Goal: Communication & Community: Answer question/provide support

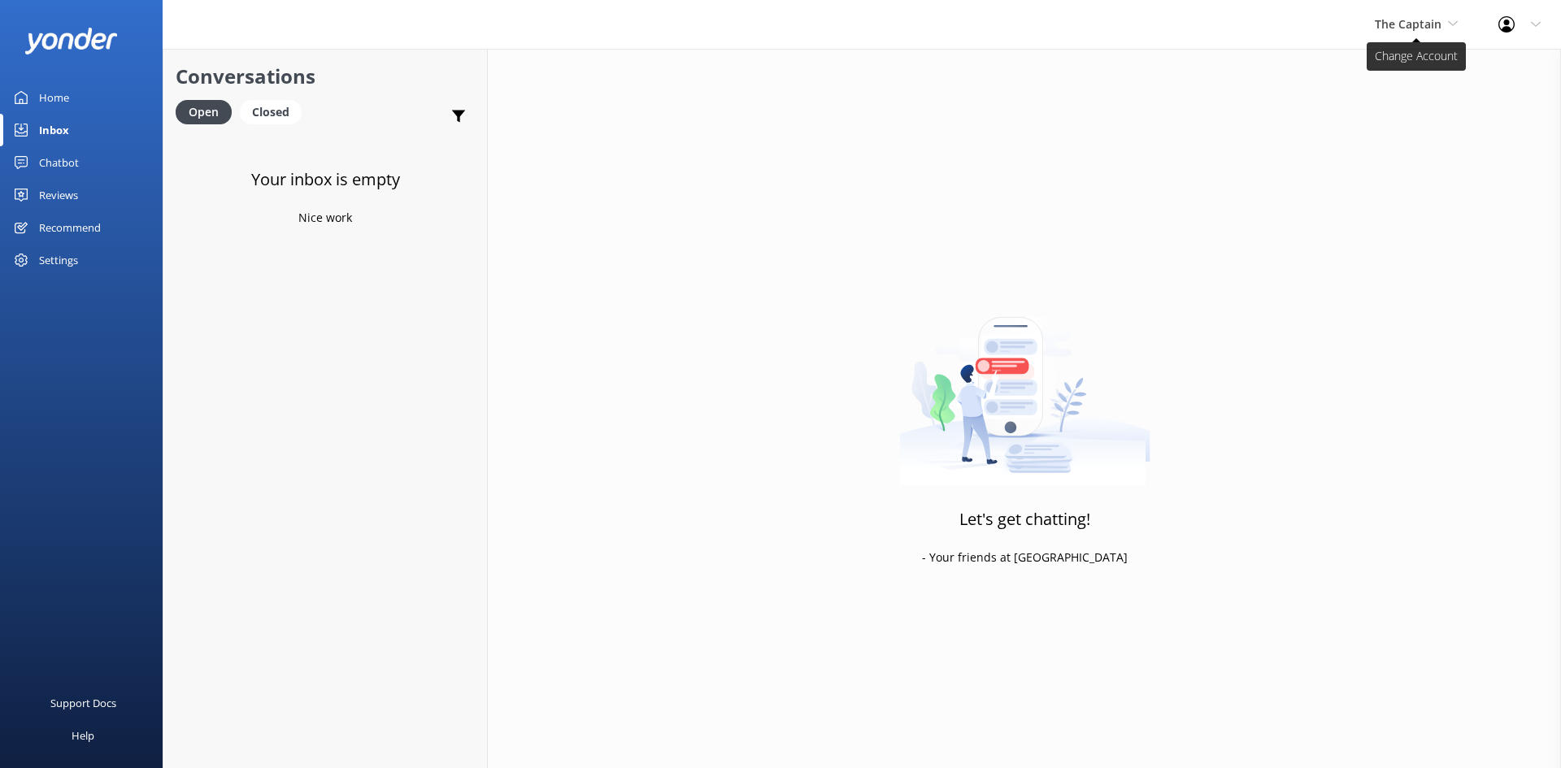
click at [1393, 22] on span "The Captain" at bounding box center [1408, 23] width 67 height 15
click at [1438, 98] on link "Aruba's Activities Expert" at bounding box center [1435, 107] width 163 height 39
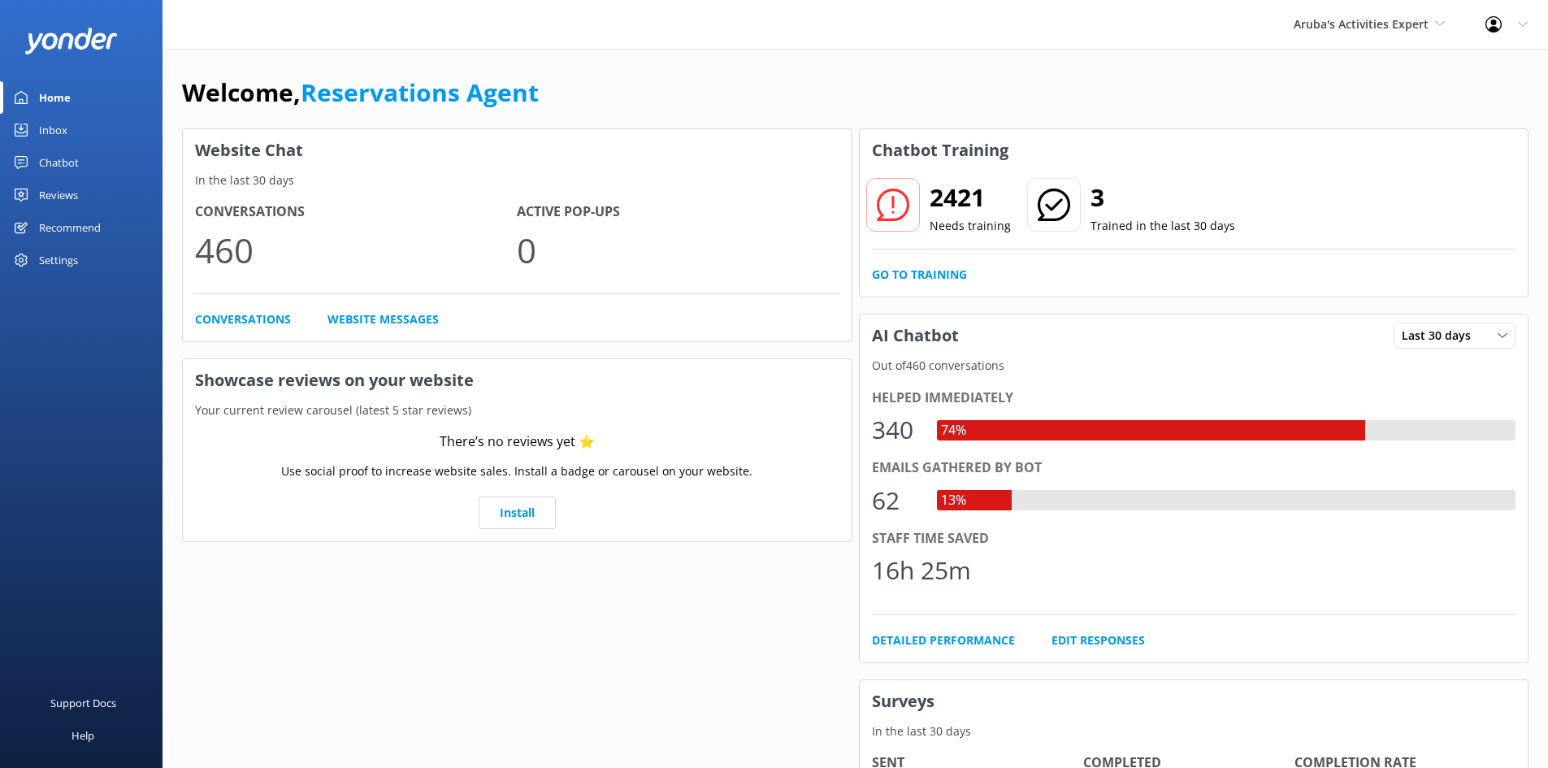
click at [40, 133] on div "Inbox" at bounding box center [53, 130] width 28 height 33
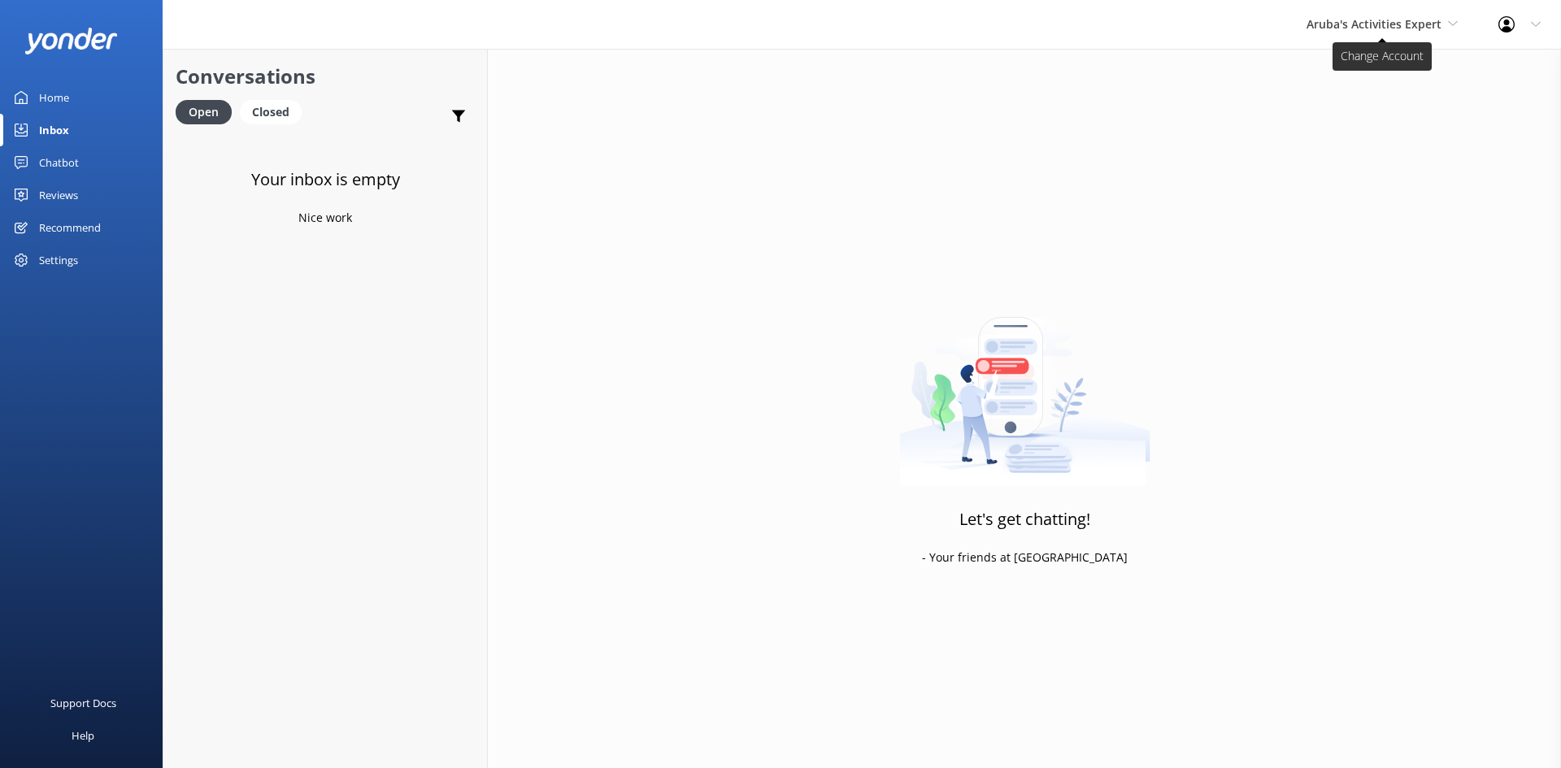
click at [1424, 20] on span "Aruba's Activities Expert" at bounding box center [1373, 23] width 135 height 15
click at [1358, 62] on link "De [GEOGRAPHIC_DATA]" at bounding box center [1367, 68] width 163 height 39
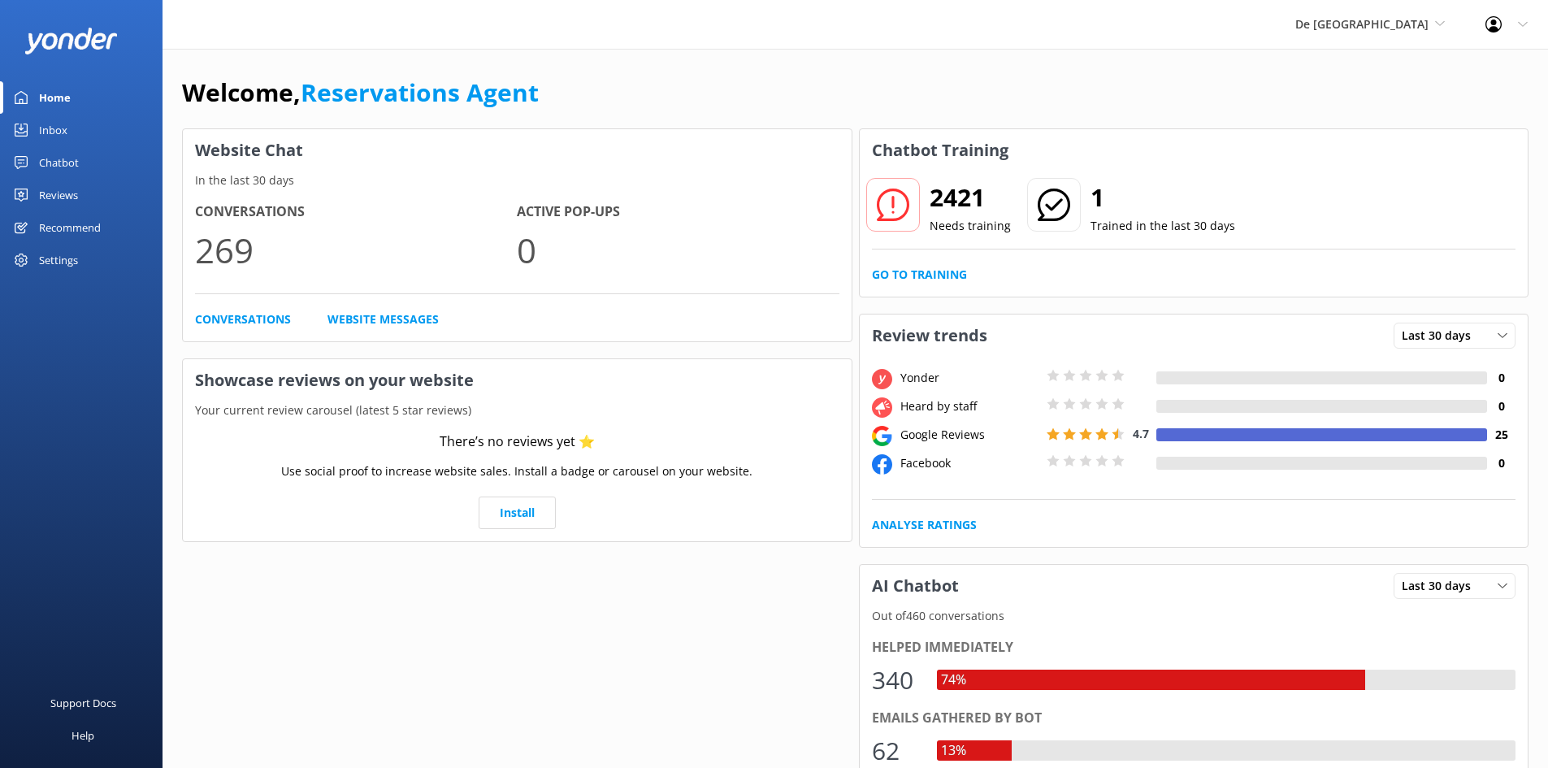
click at [76, 122] on link "Inbox" at bounding box center [81, 130] width 163 height 33
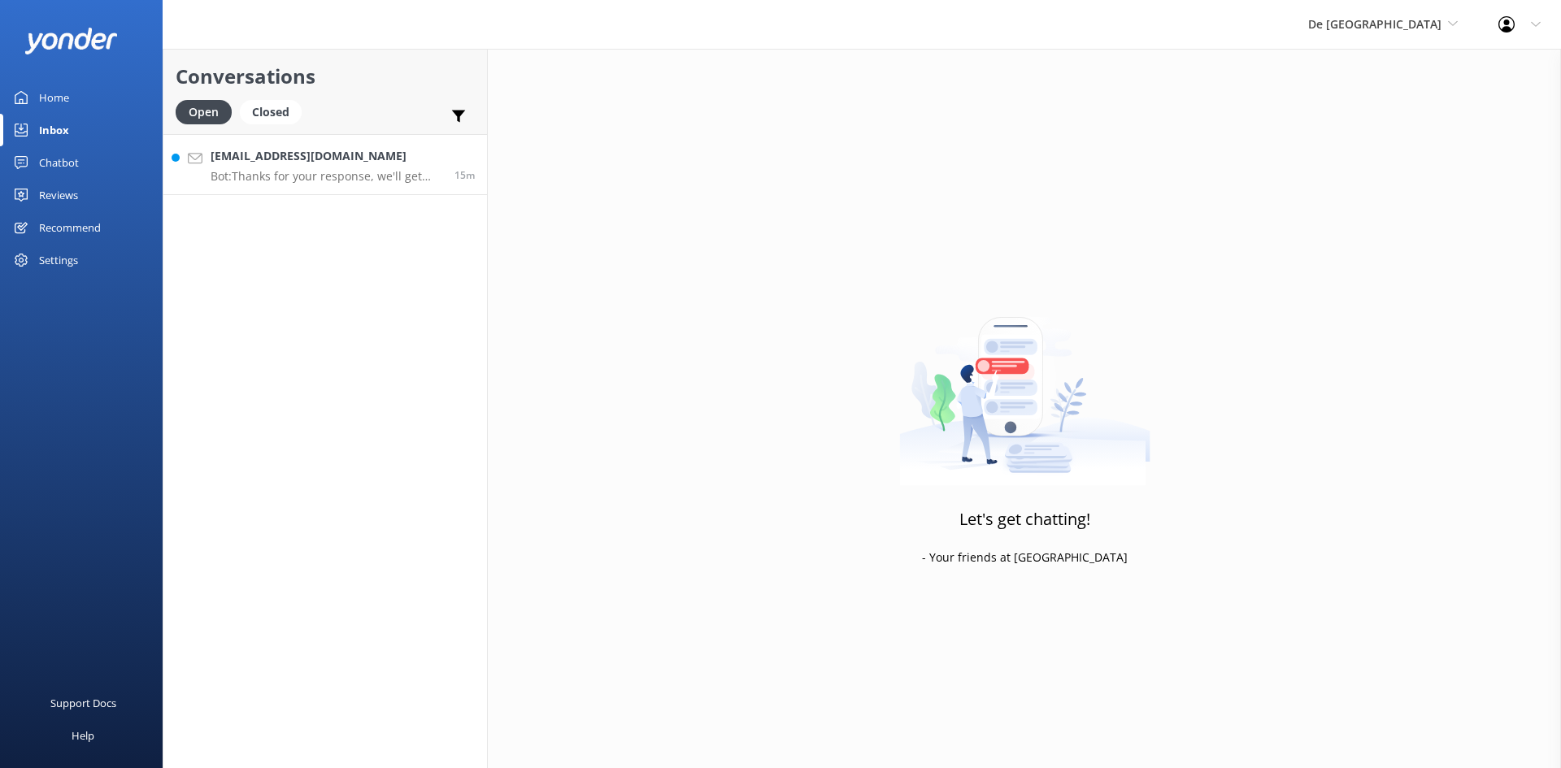
click at [241, 155] on h4 "[EMAIL_ADDRESS][DOMAIN_NAME]" at bounding box center [327, 156] width 232 height 18
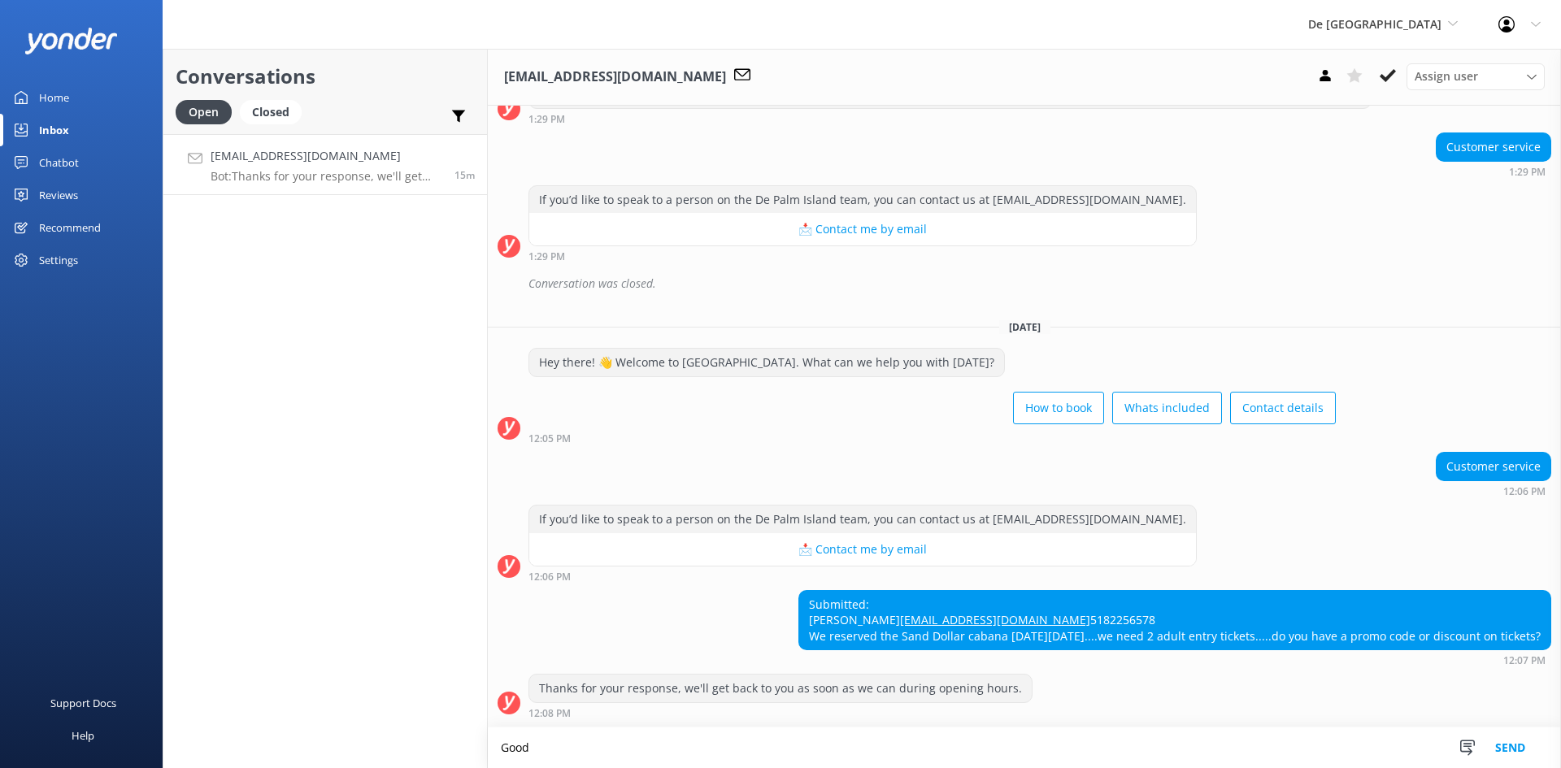
scroll to position [289, 0]
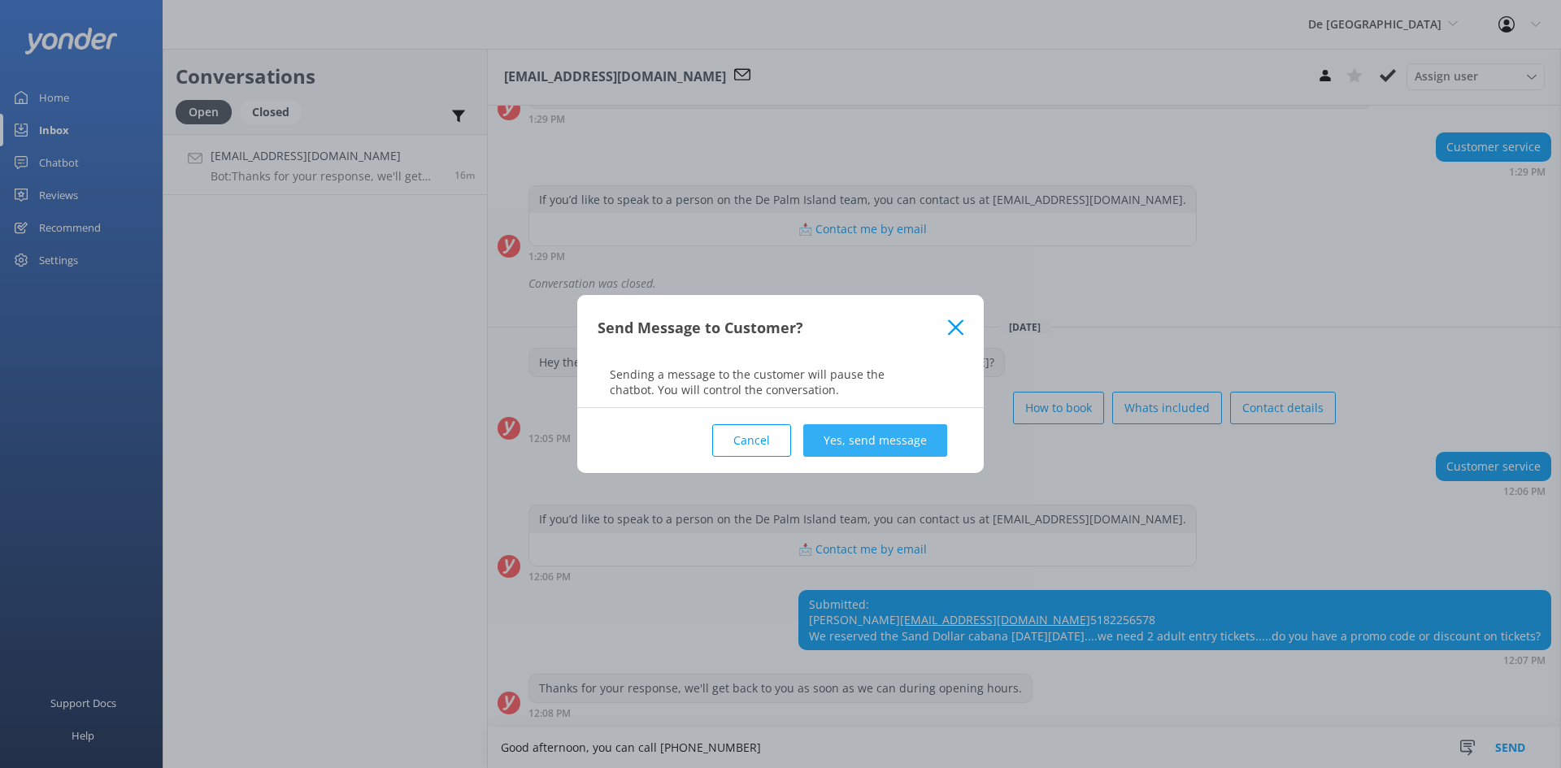
type textarea "Good afternoon, you can call [PHONE_NUMBER]"
click at [868, 432] on button "Yes, send message" at bounding box center [875, 440] width 144 height 33
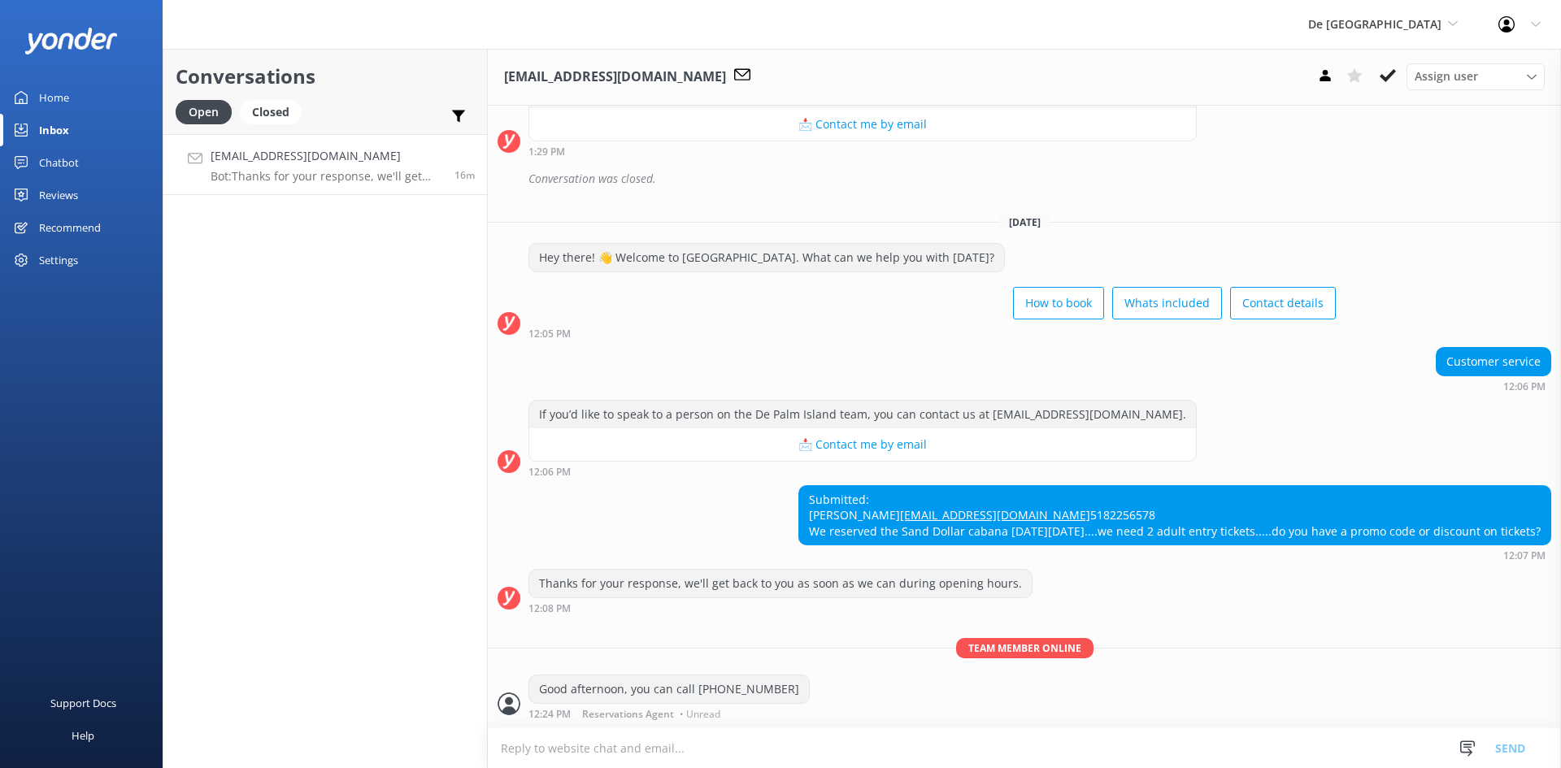
scroll to position [393, 0]
click at [1388, 64] on button at bounding box center [1387, 75] width 29 height 24
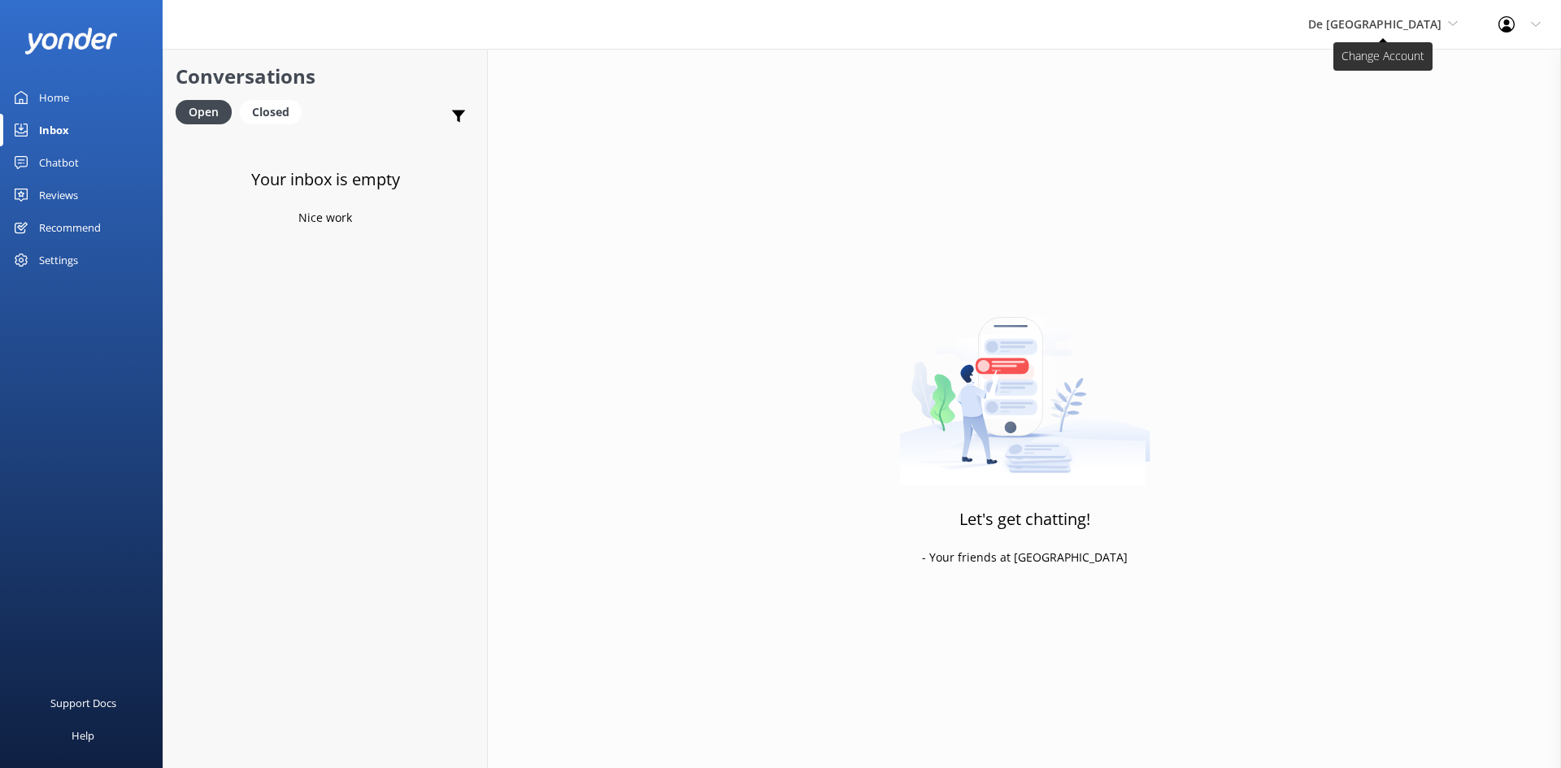
click at [1408, 19] on span "De [GEOGRAPHIC_DATA]" at bounding box center [1374, 23] width 133 height 15
click at [1389, 135] on link "The Captain" at bounding box center [1369, 146] width 163 height 39
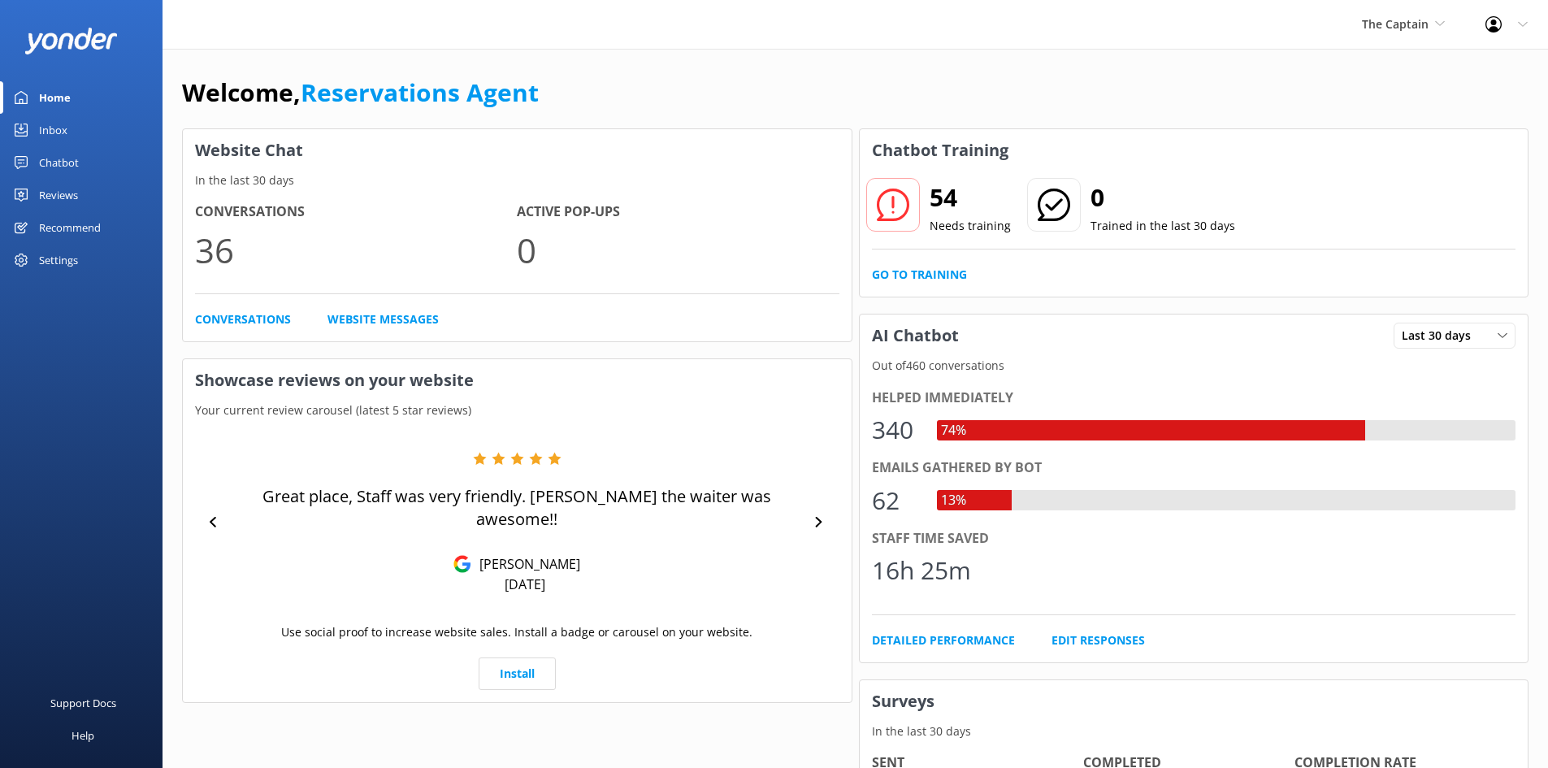
click at [80, 119] on link "Inbox" at bounding box center [81, 130] width 163 height 33
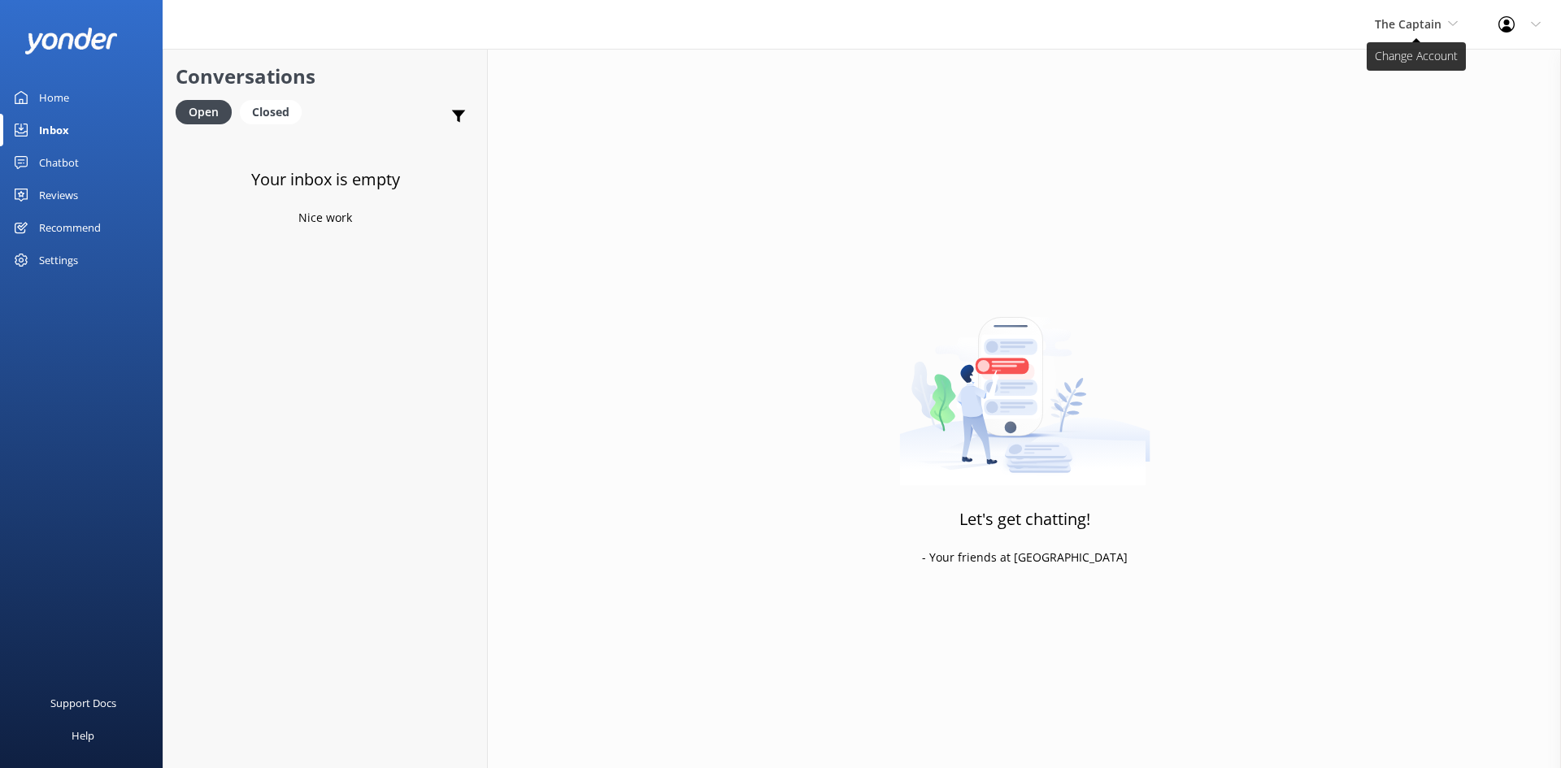
click at [1406, 30] on span "The Captain" at bounding box center [1408, 23] width 67 height 15
click at [1404, 99] on link "Aruba's Activities Expert" at bounding box center [1435, 107] width 163 height 39
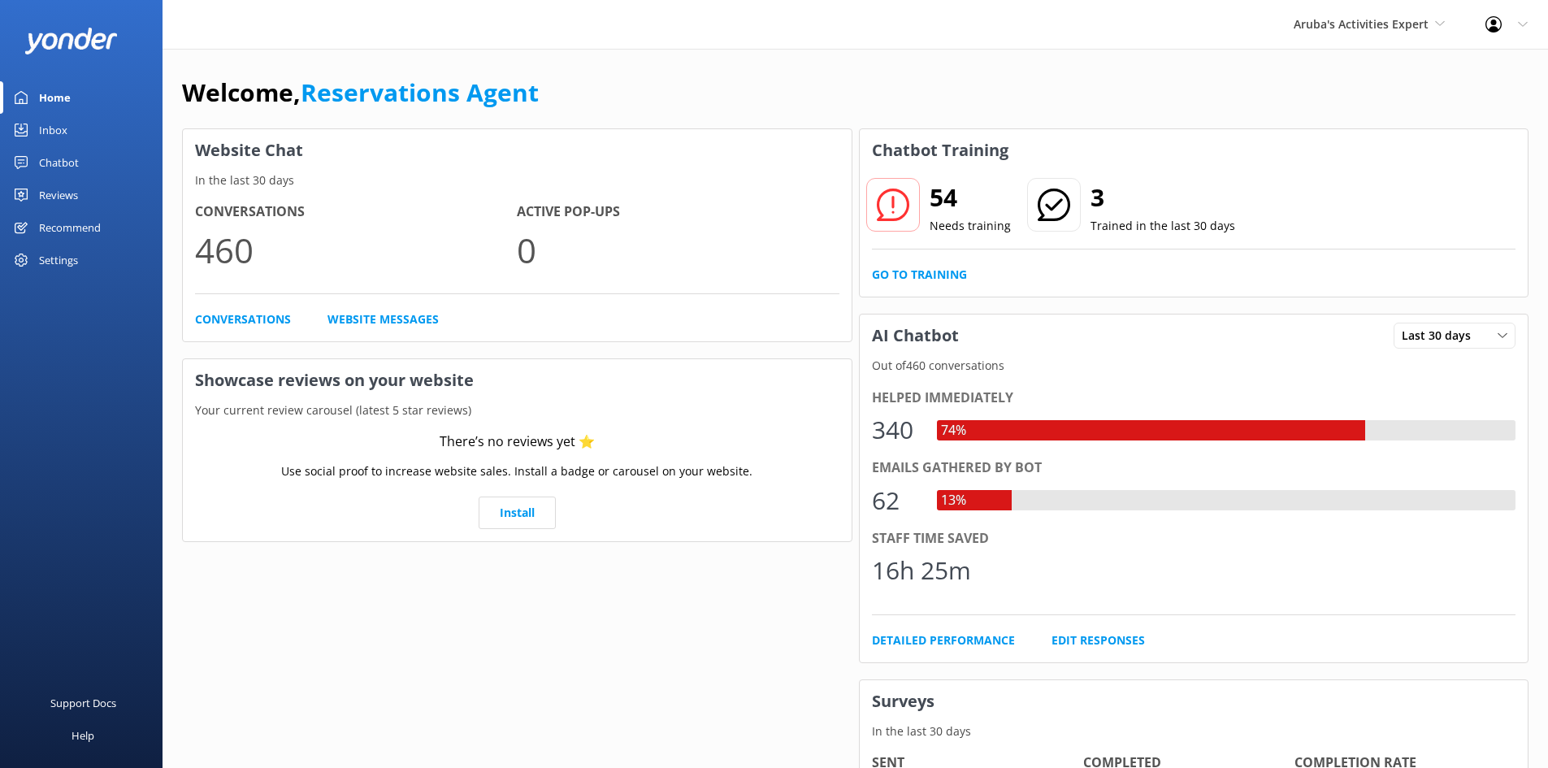
click at [38, 128] on link "Inbox" at bounding box center [81, 130] width 163 height 33
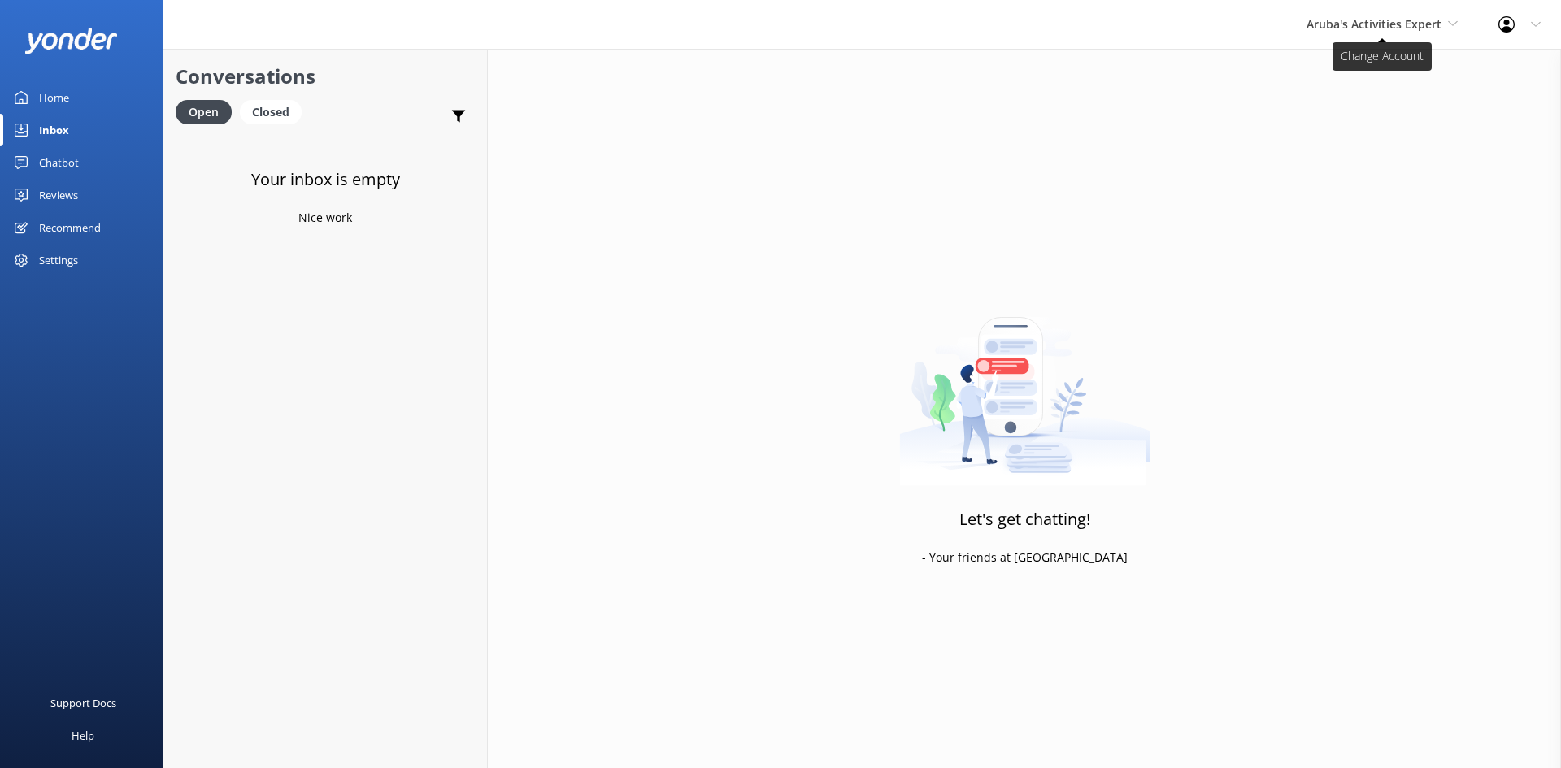
click at [1376, 28] on span "Aruba's Activities Expert" at bounding box center [1373, 23] width 135 height 15
click at [1348, 67] on link "De [GEOGRAPHIC_DATA]" at bounding box center [1367, 68] width 163 height 39
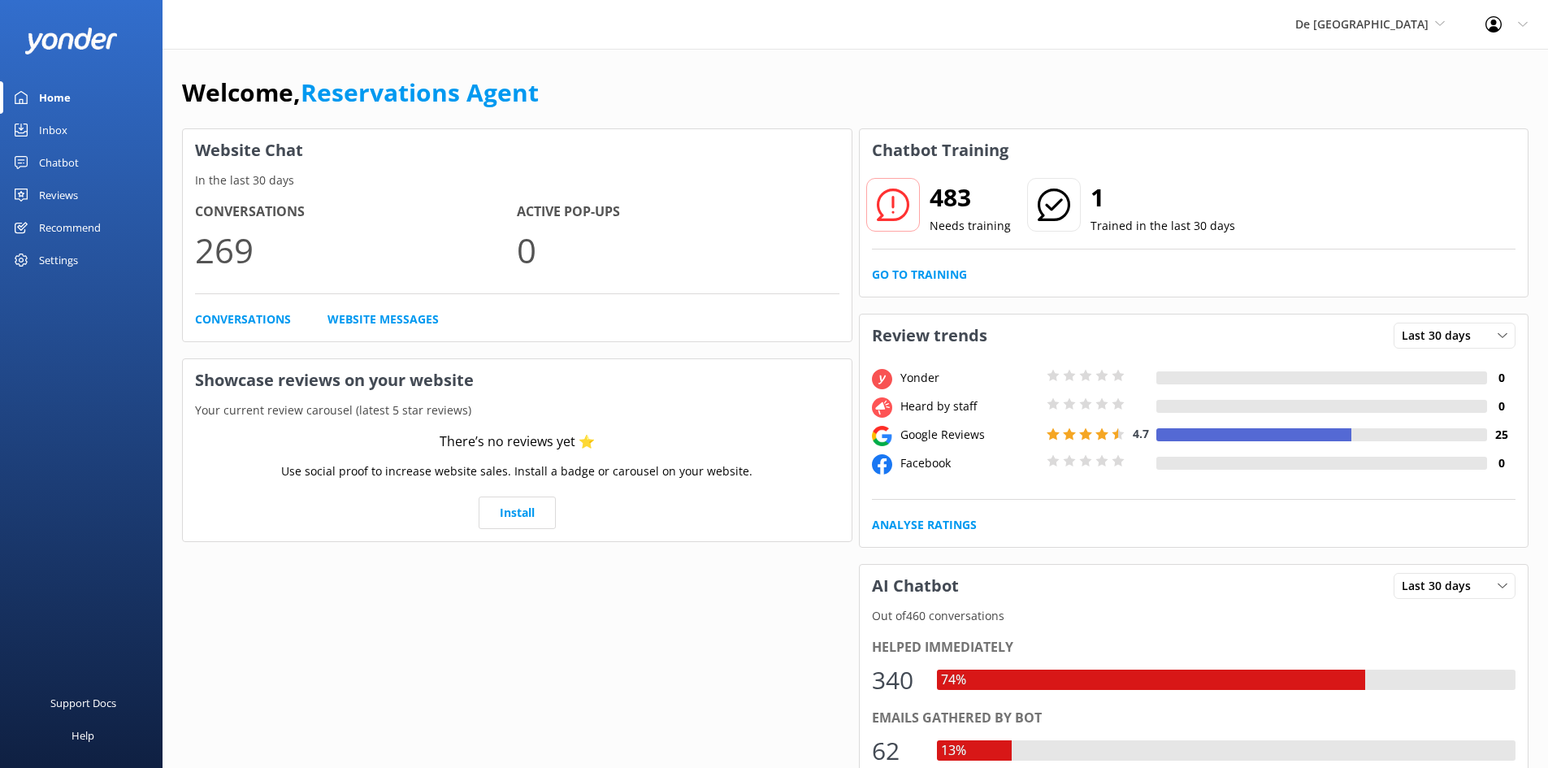
click at [91, 133] on link "Inbox" at bounding box center [81, 130] width 163 height 33
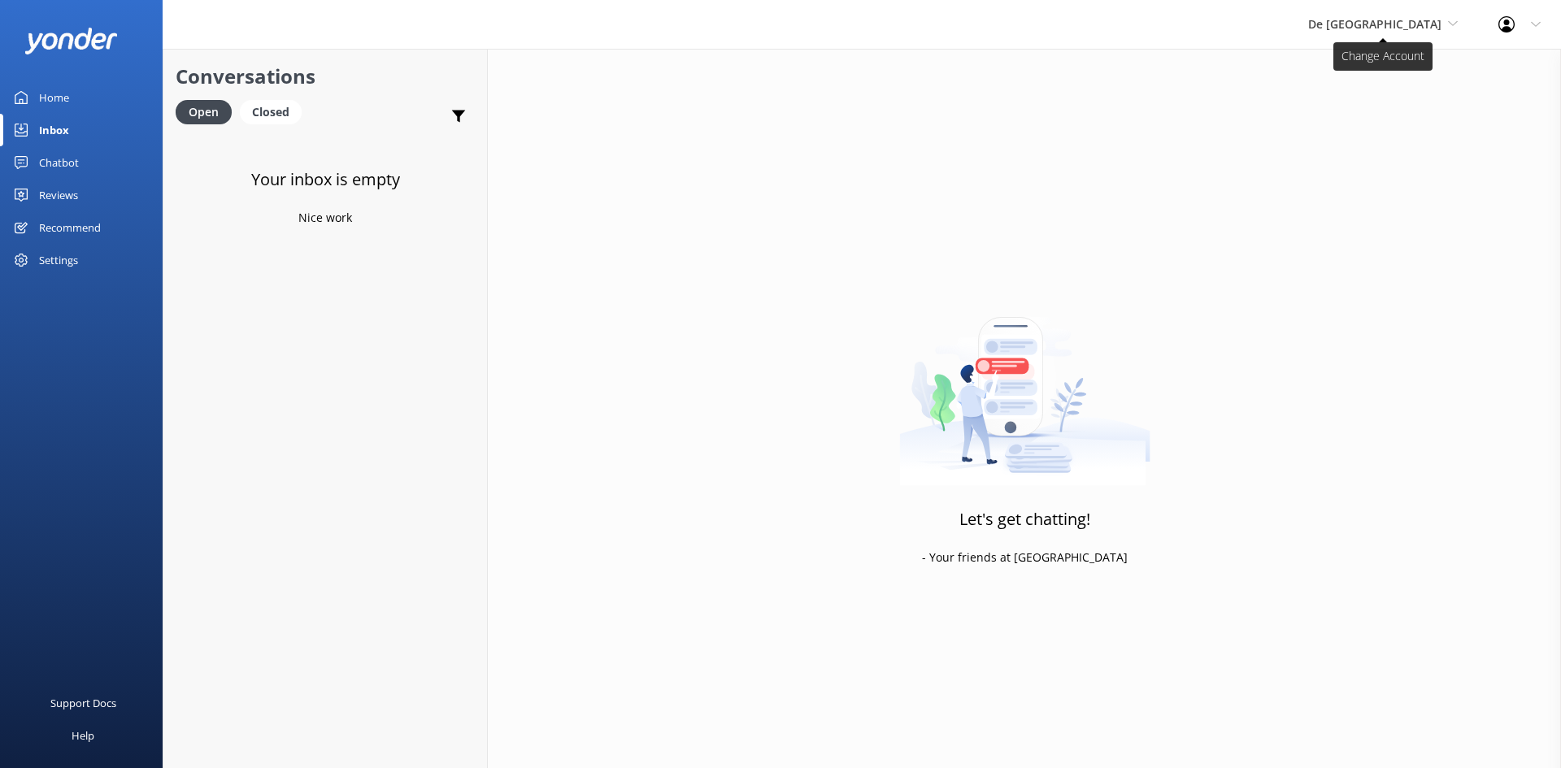
click at [1424, 28] on span "De [GEOGRAPHIC_DATA]" at bounding box center [1374, 23] width 133 height 15
click at [1388, 139] on link "The Captain" at bounding box center [1369, 146] width 163 height 39
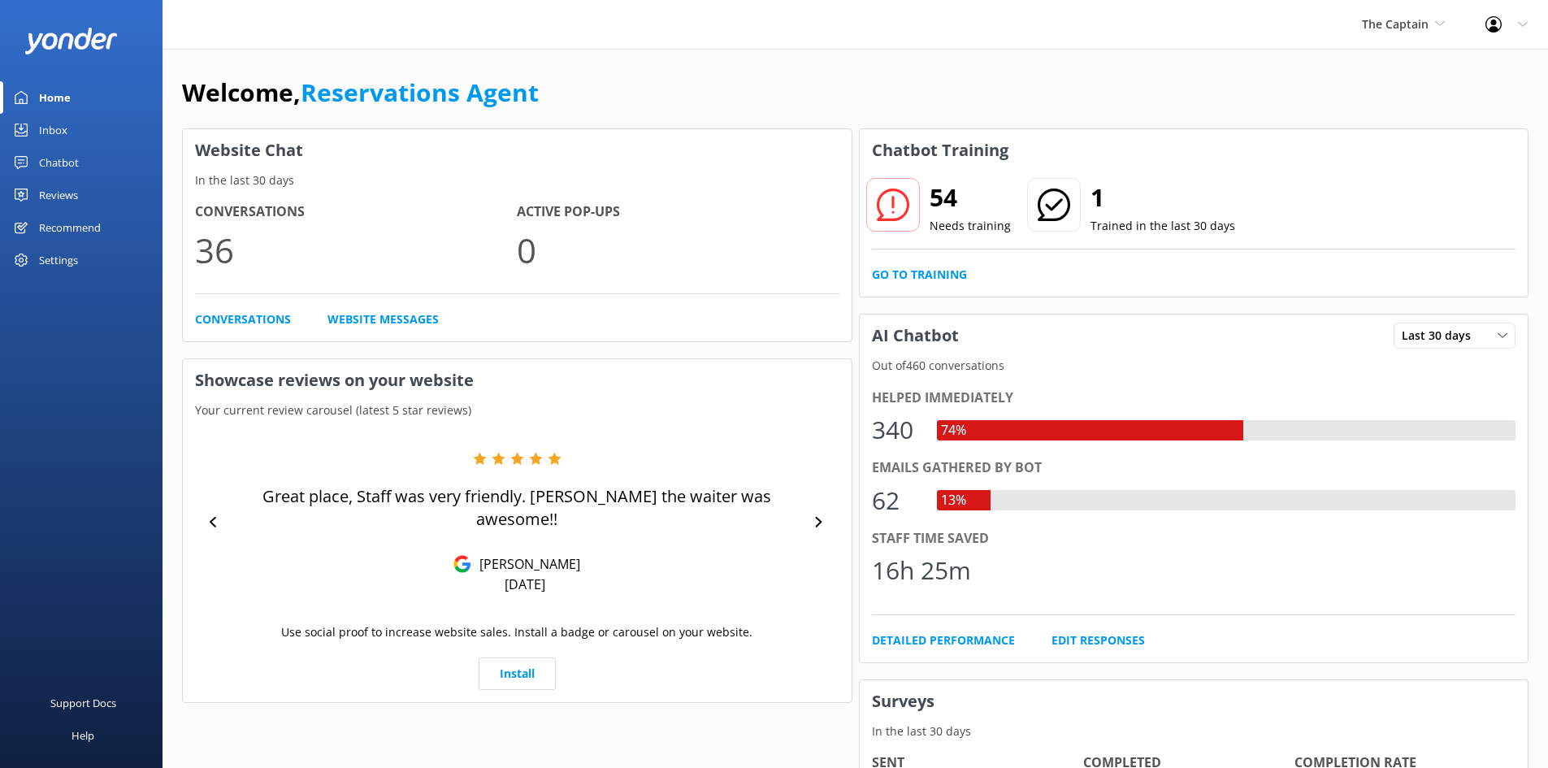
click at [88, 124] on link "Inbox" at bounding box center [81, 130] width 163 height 33
